Goal: Information Seeking & Learning: Learn about a topic

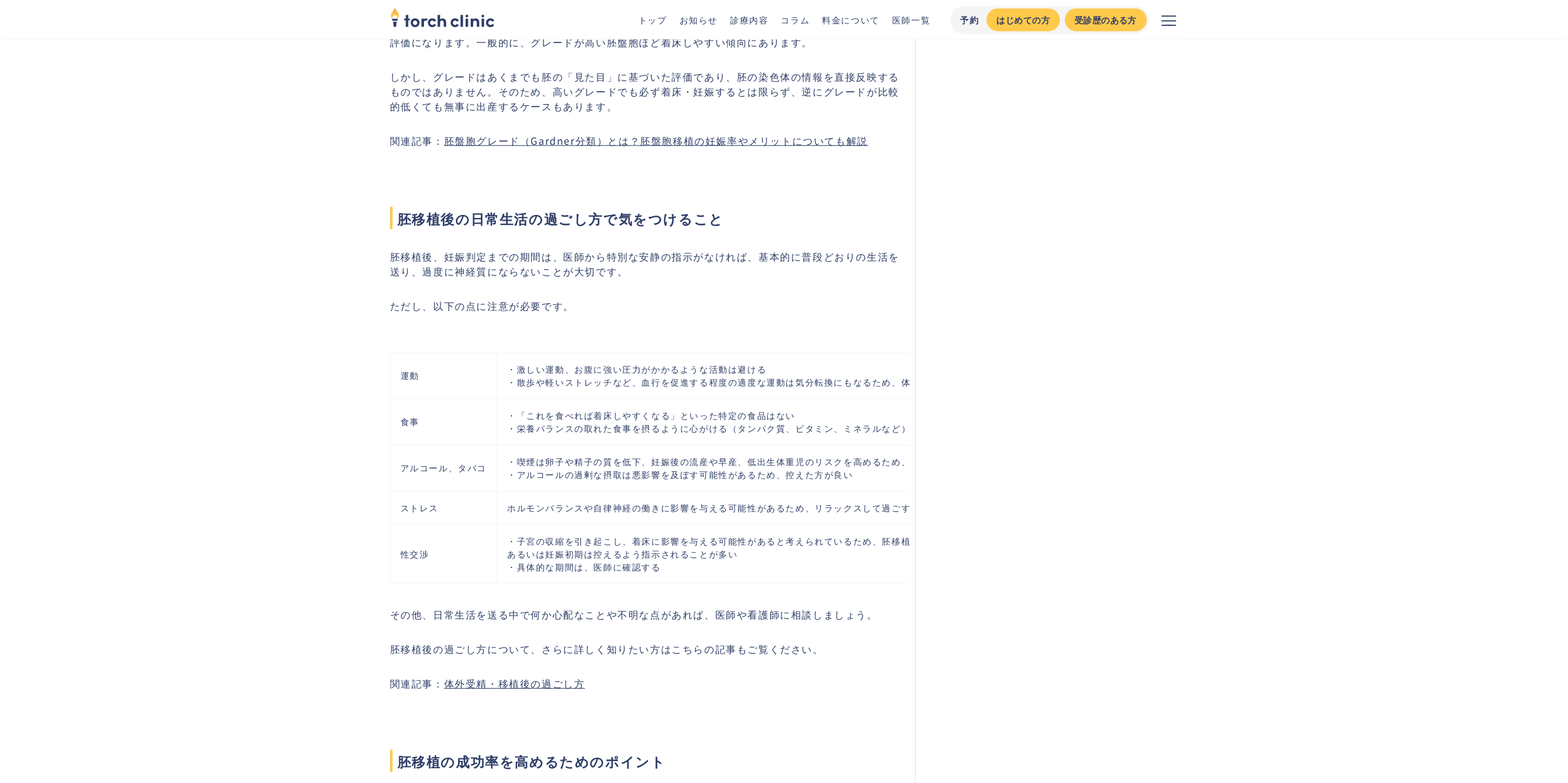
drag, startPoint x: 804, startPoint y: 610, endPoint x: 736, endPoint y: 598, distance: 69.1
click at [736, 584] on td "・子宮の収縮を引き起こし、着床に影響を与える可能性があると考えられているため、胚移植後から妊娠判定までの期間、 あるいは妊娠初期は控えるよう指示されることが多…" at bounding box center [781, 553] width 568 height 59
click at [739, 584] on td "・子宮の収縮を引き起こし、着床に影響を与える可能性があると考えられているため、胚移植後から妊娠判定までの期間、 あるいは妊娠初期は控えるよう指示されることが多…" at bounding box center [781, 553] width 568 height 59
drag, startPoint x: 739, startPoint y: 598, endPoint x: 852, endPoint y: 591, distance: 113.2
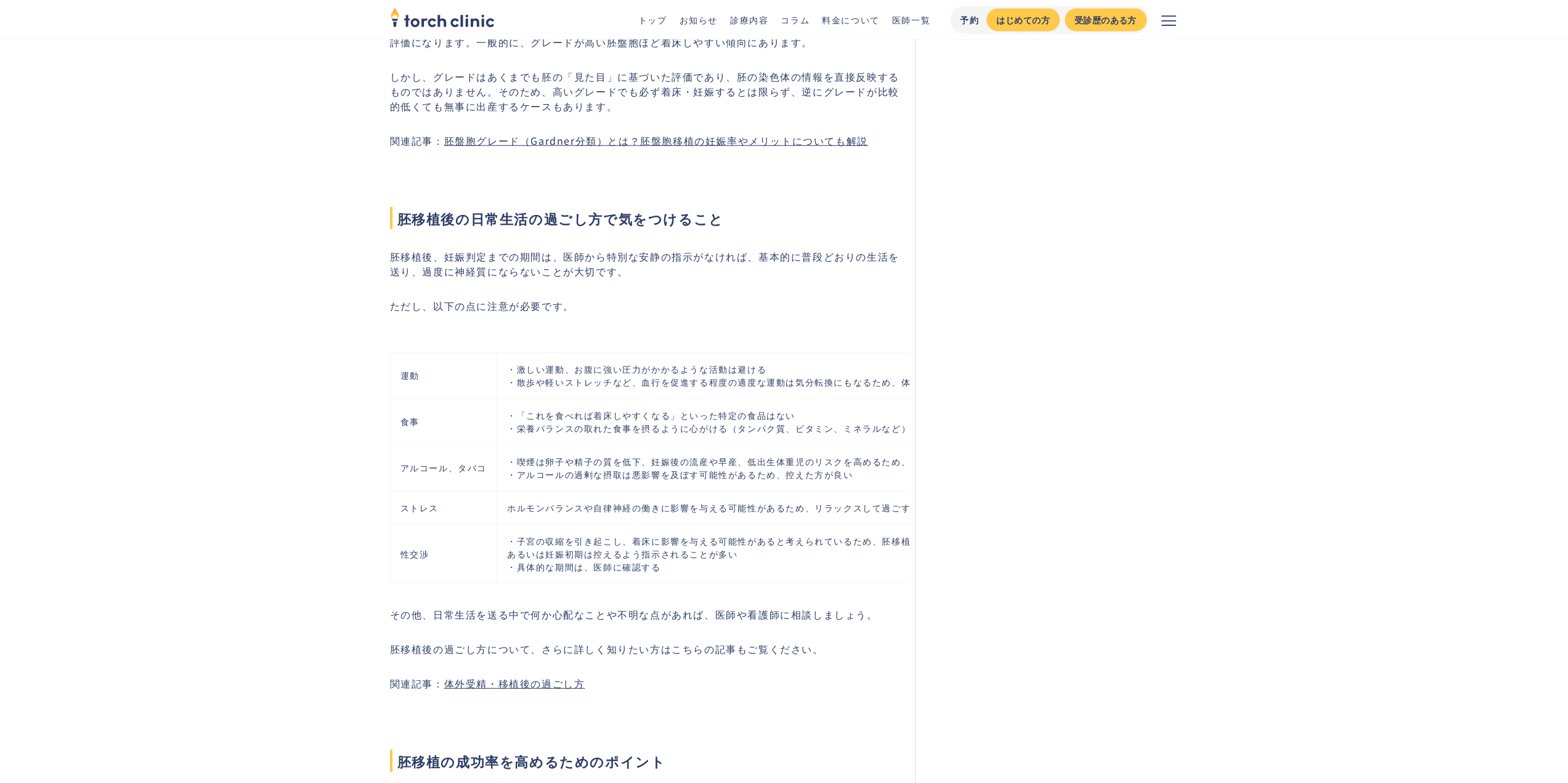
click at [852, 584] on td "・子宮の収縮を引き起こし、着床に影響を与える可能性があると考えられているため、胚移植後から妊娠判定までの期間、 あるいは妊娠初期は控えるよう指示されることが多…" at bounding box center [781, 553] width 568 height 59
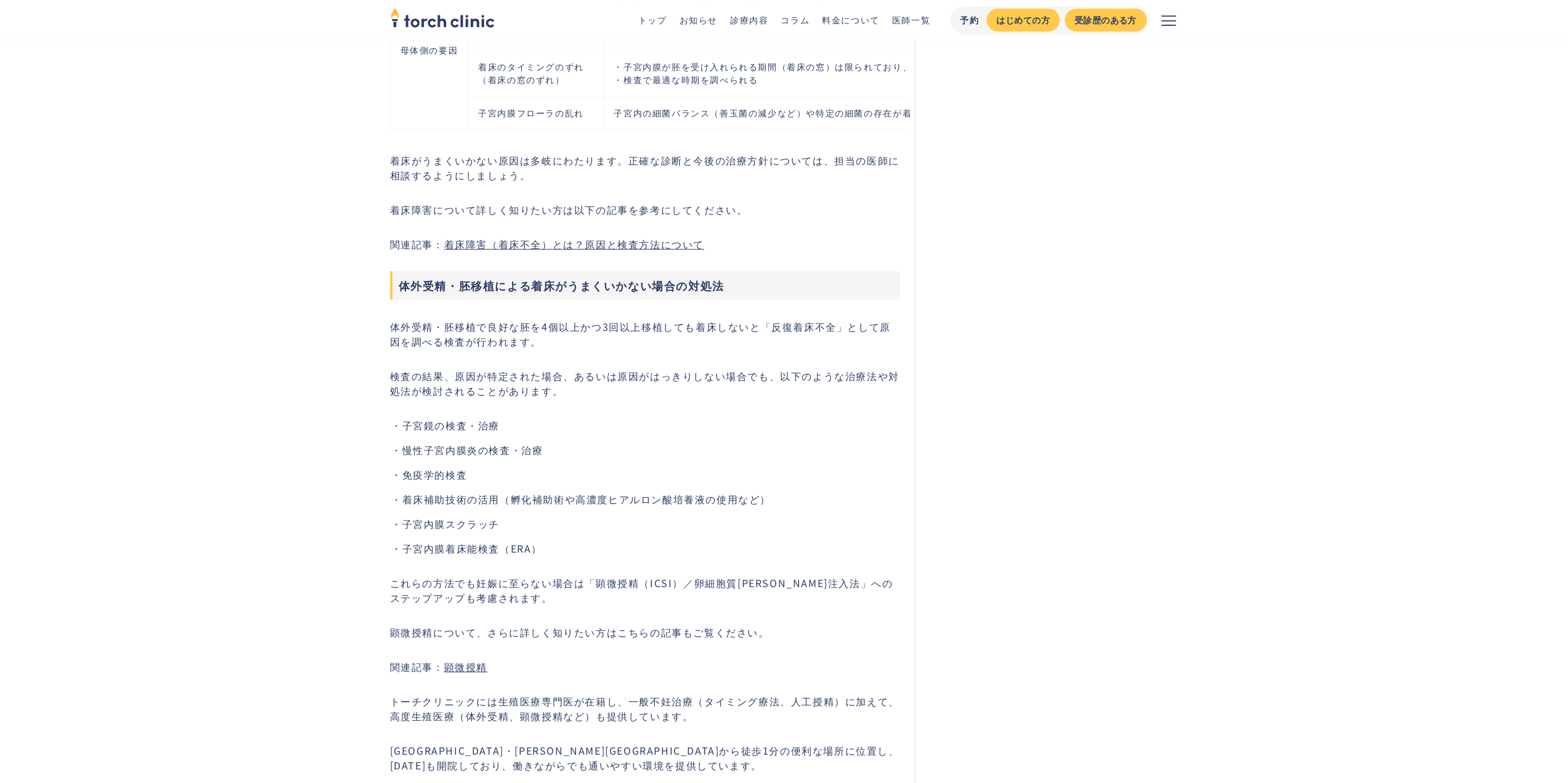
scroll to position [5422, 0]
